Goal: Check status: Check status

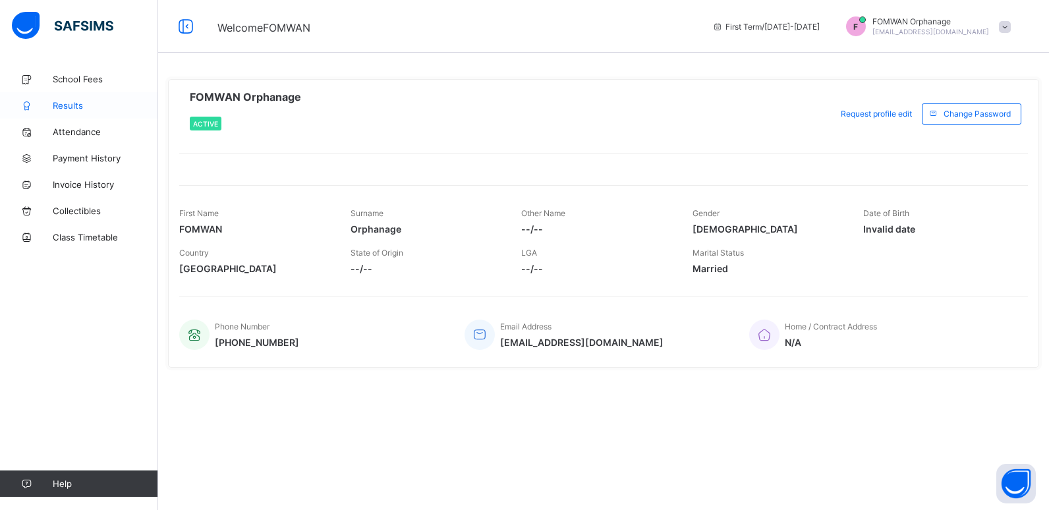
click at [63, 107] on span "Results" at bounding box center [105, 105] width 105 height 11
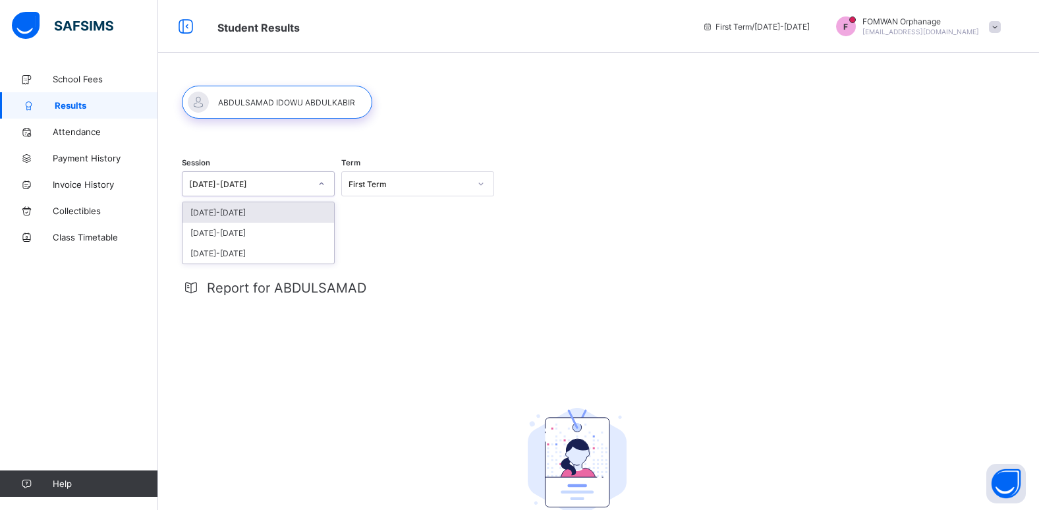
click at [203, 184] on div "2025-2026" at bounding box center [249, 184] width 121 height 10
click at [231, 227] on div "[DATE]-[DATE]" at bounding box center [257, 233] width 151 height 20
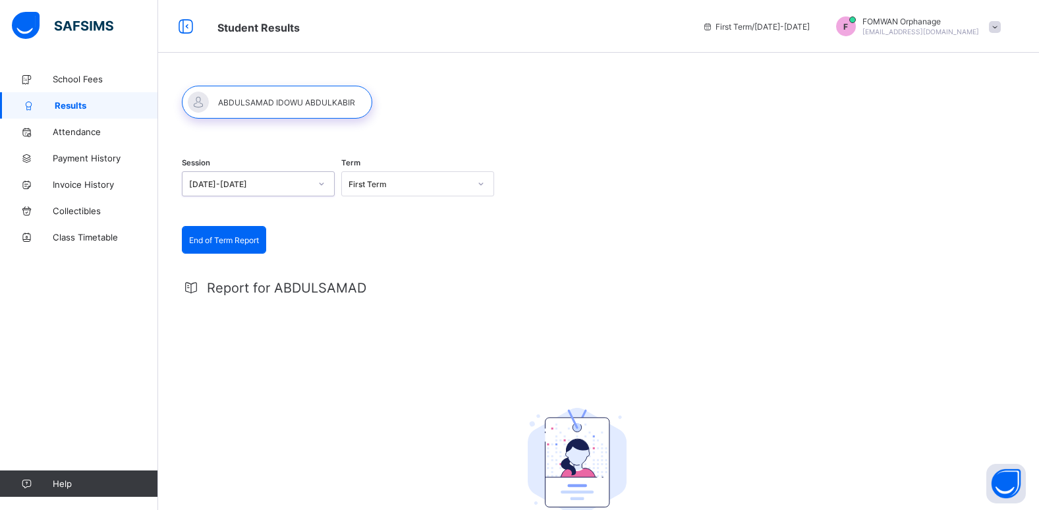
click at [379, 180] on div "First Term" at bounding box center [408, 184] width 121 height 10
click at [386, 212] on div "First Term" at bounding box center [417, 212] width 151 height 20
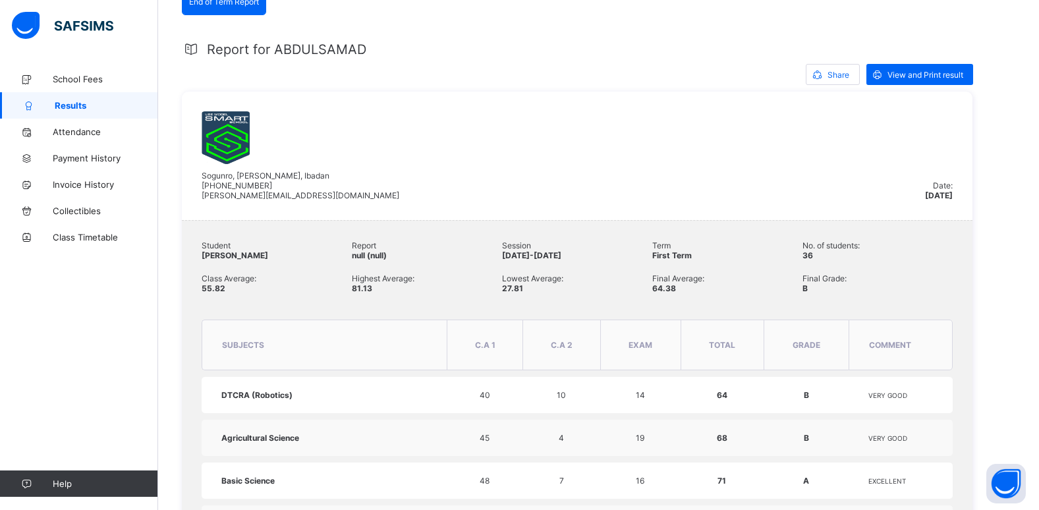
scroll to position [236, 0]
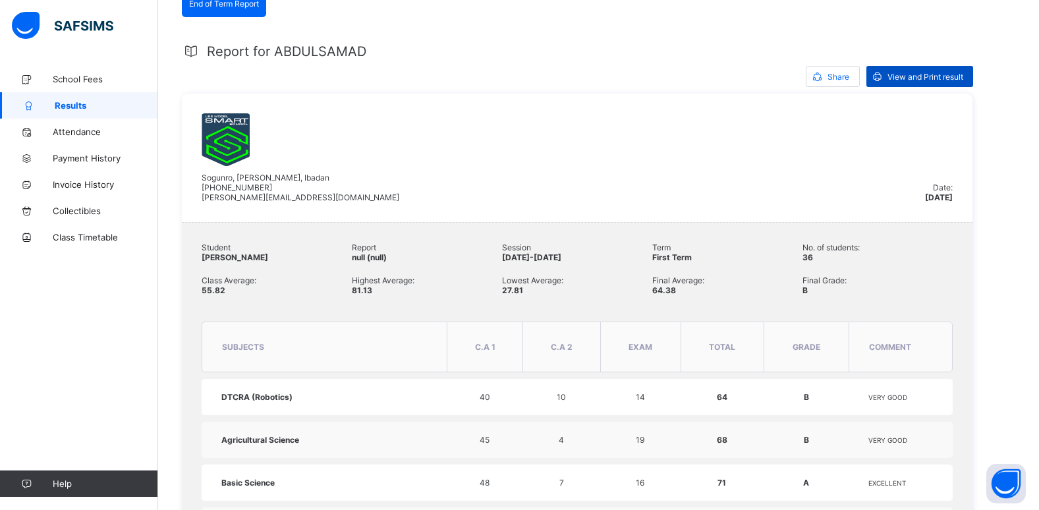
click at [935, 74] on span "View and Print result" at bounding box center [925, 77] width 76 height 10
click at [73, 102] on span "Results" at bounding box center [106, 105] width 103 height 11
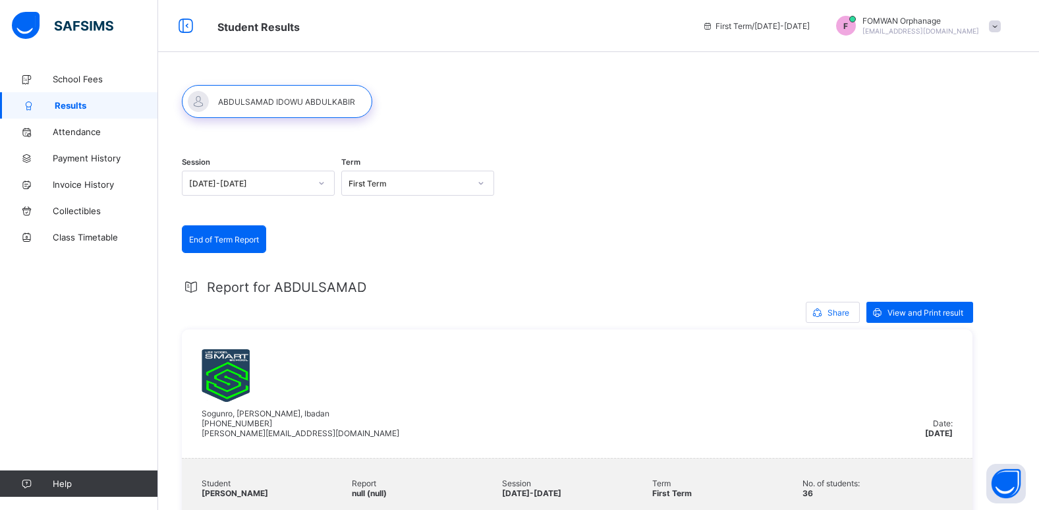
scroll to position [0, 0]
click at [480, 186] on icon at bounding box center [481, 183] width 8 height 13
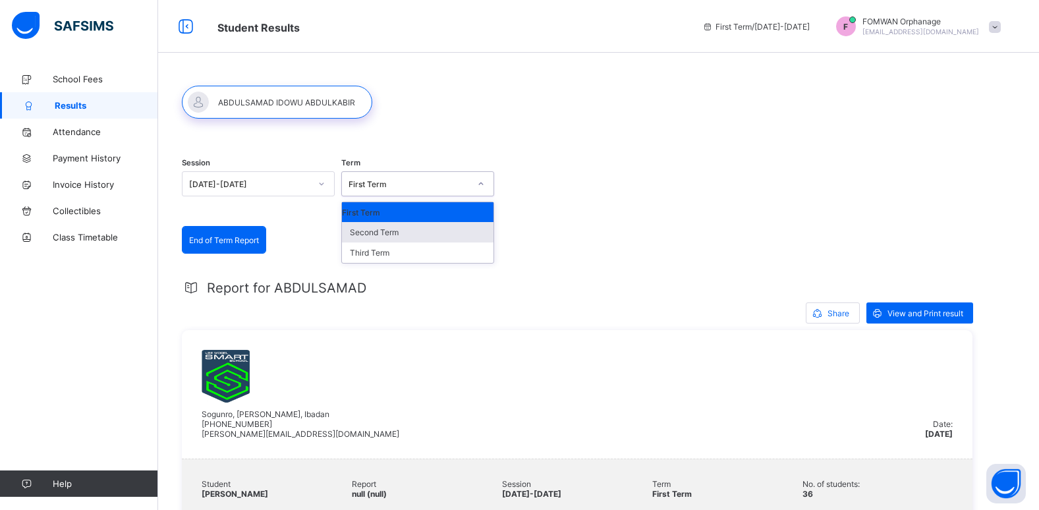
click at [374, 232] on div "Second Term" at bounding box center [417, 232] width 151 height 20
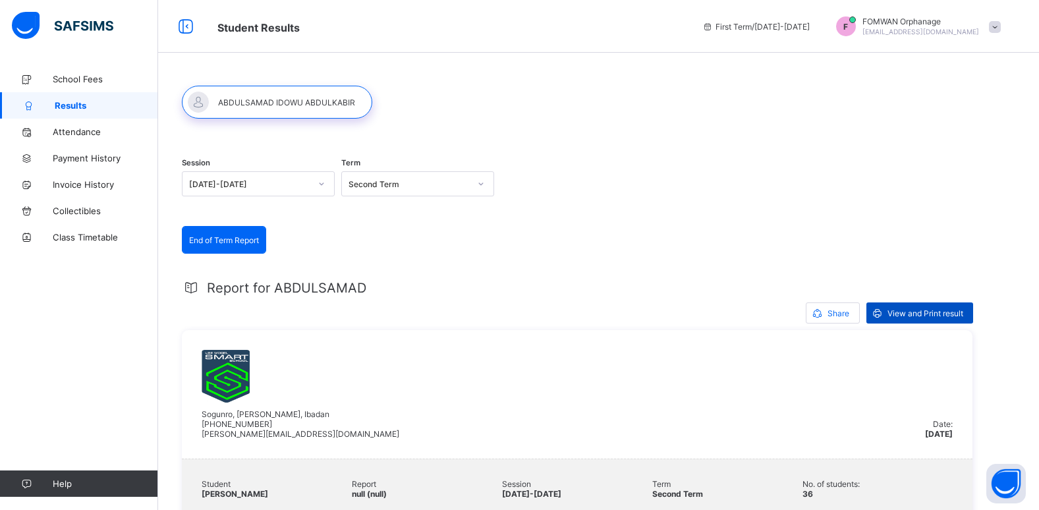
click at [917, 311] on span "View and Print result" at bounding box center [925, 313] width 76 height 10
click at [483, 182] on icon at bounding box center [481, 183] width 8 height 13
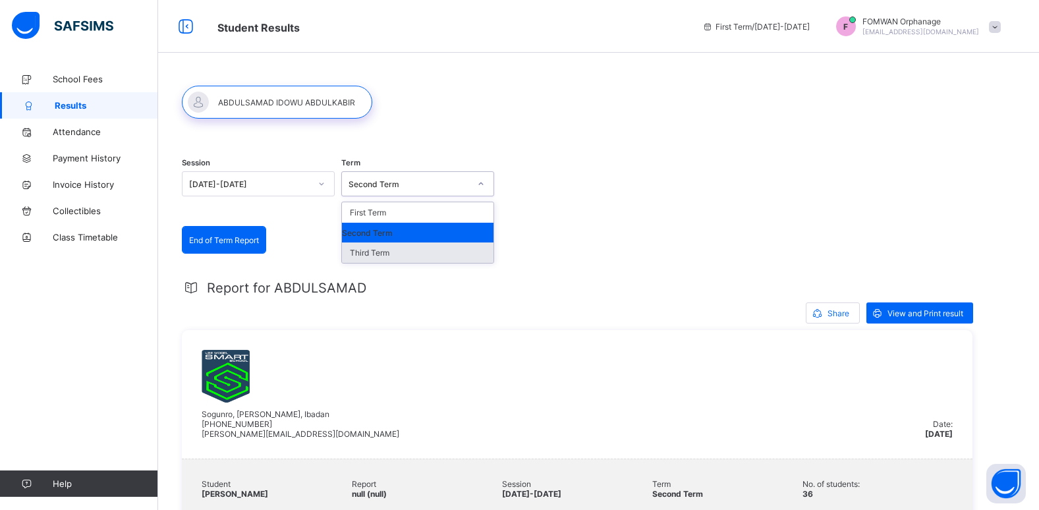
click at [357, 256] on div "Third Term" at bounding box center [417, 252] width 151 height 20
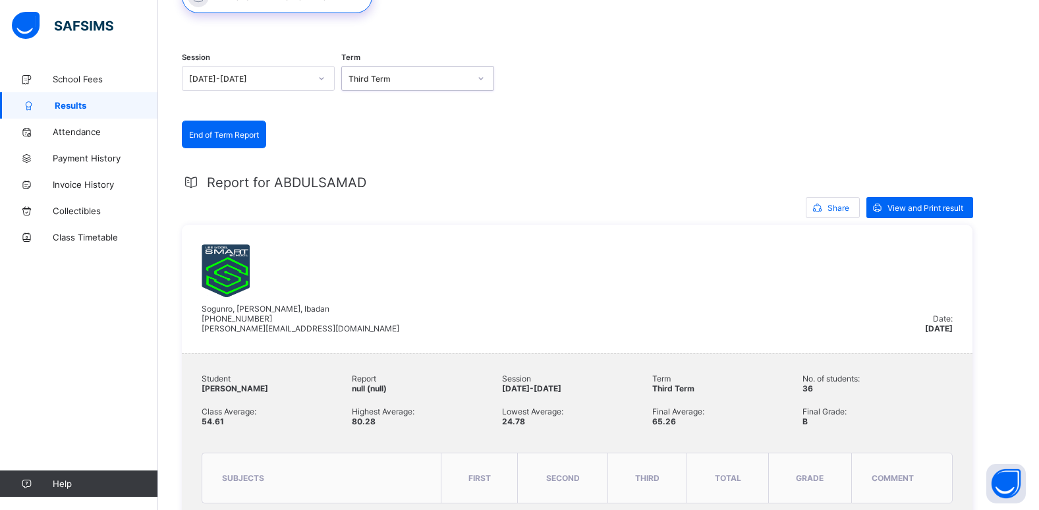
scroll to position [123, 0]
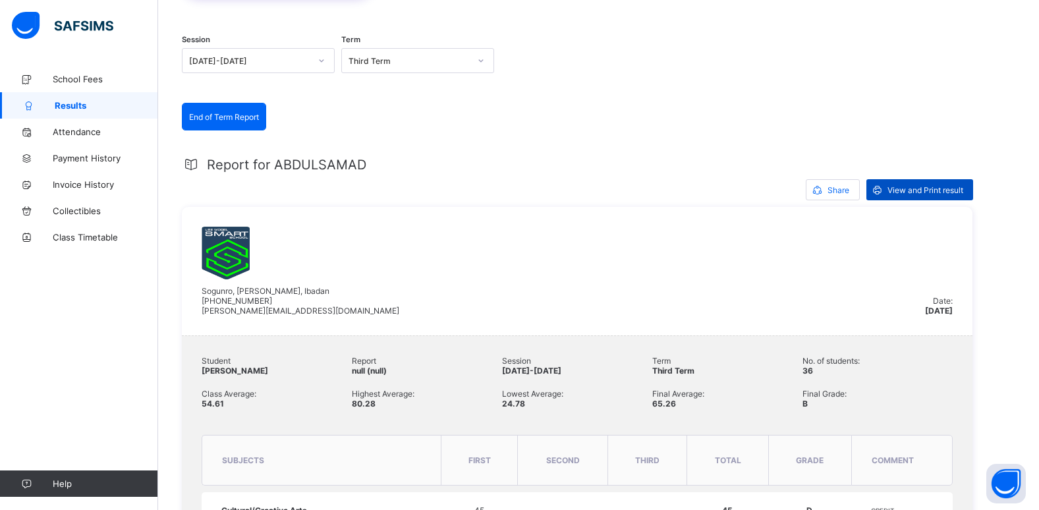
click at [929, 190] on span "View and Print result" at bounding box center [925, 190] width 76 height 10
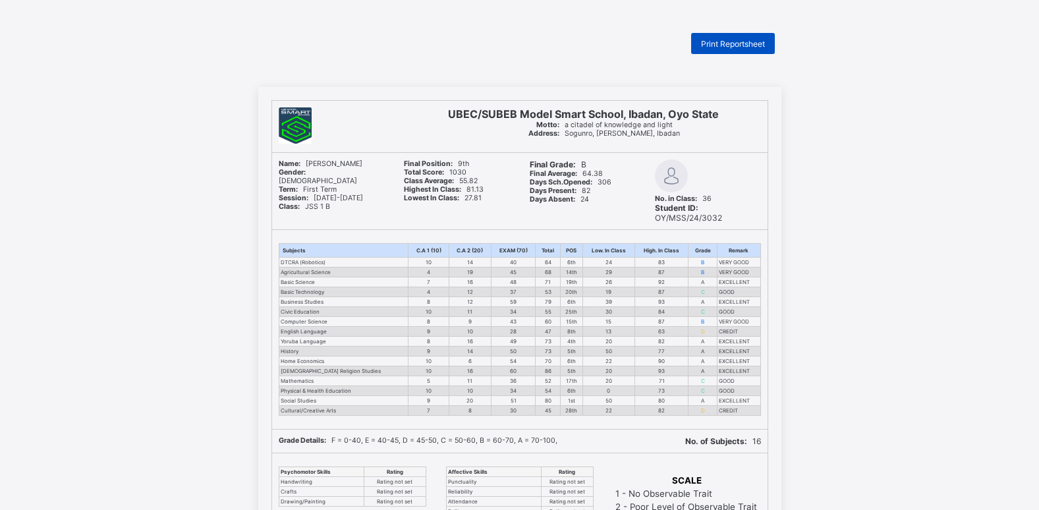
click at [719, 38] on div "Print Reportsheet" at bounding box center [733, 43] width 84 height 21
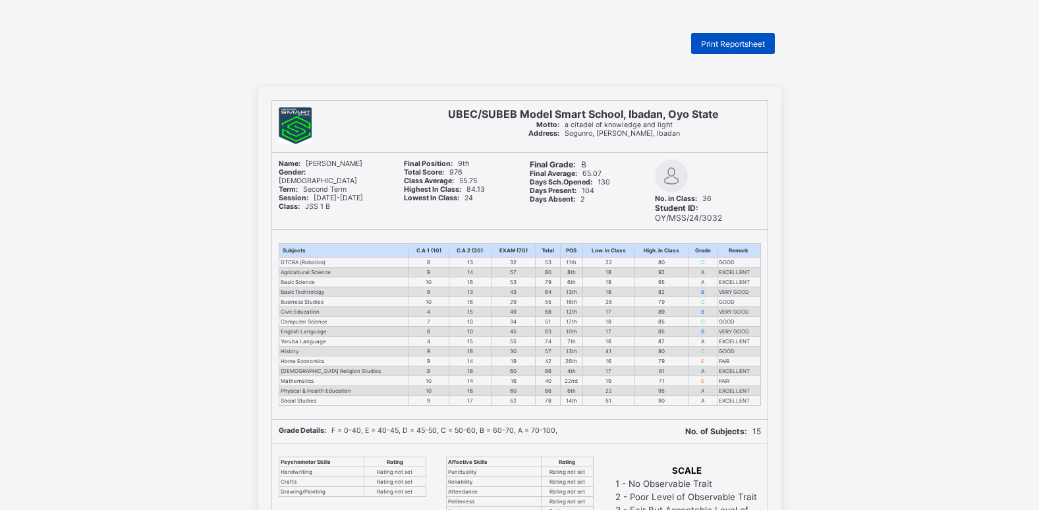
click at [742, 39] on span "Print Reportsheet" at bounding box center [733, 44] width 64 height 10
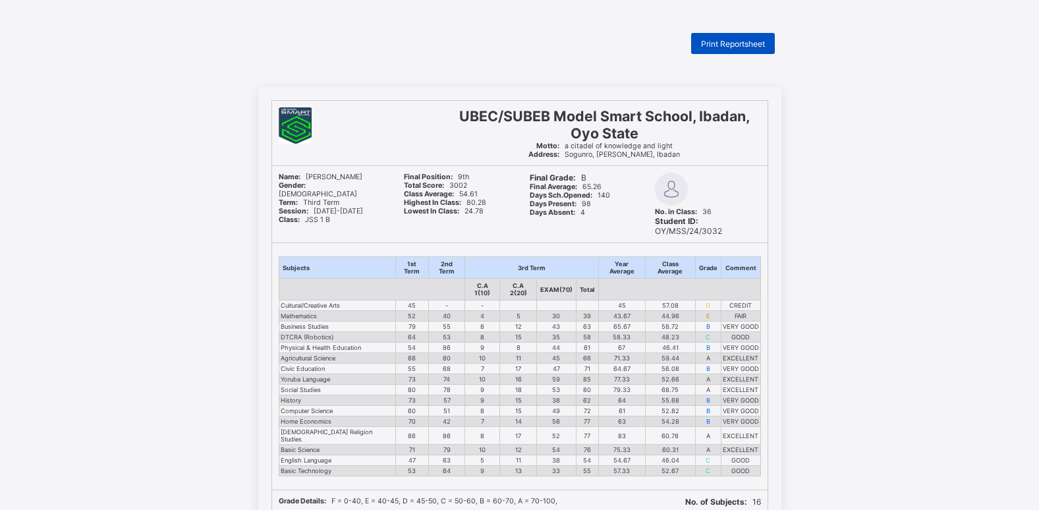
click at [733, 43] on span "Print Reportsheet" at bounding box center [733, 44] width 64 height 10
